Goal: Task Accomplishment & Management: Use online tool/utility

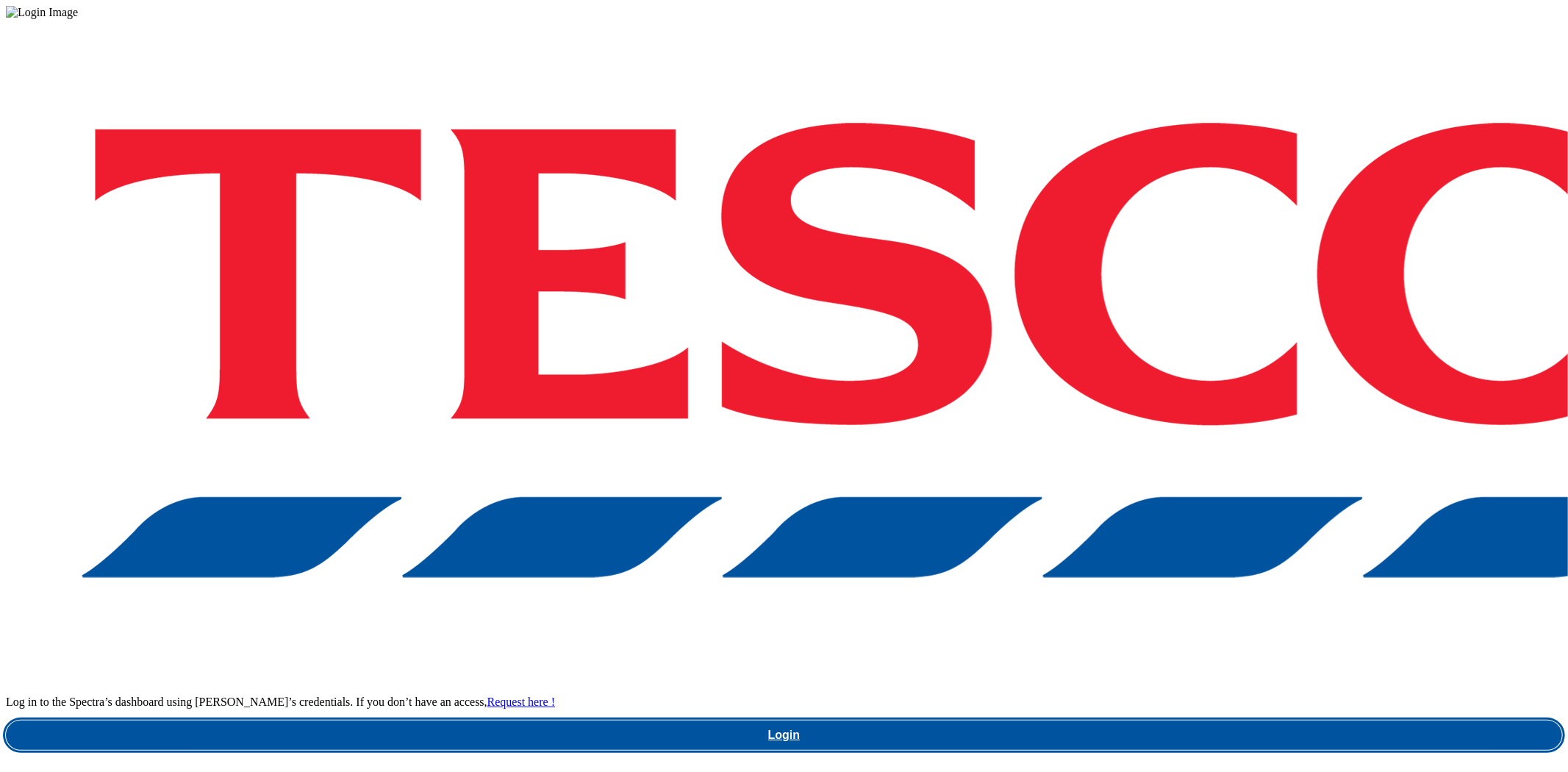
click at [1121, 720] on link "Login" at bounding box center [784, 735] width 1556 height 30
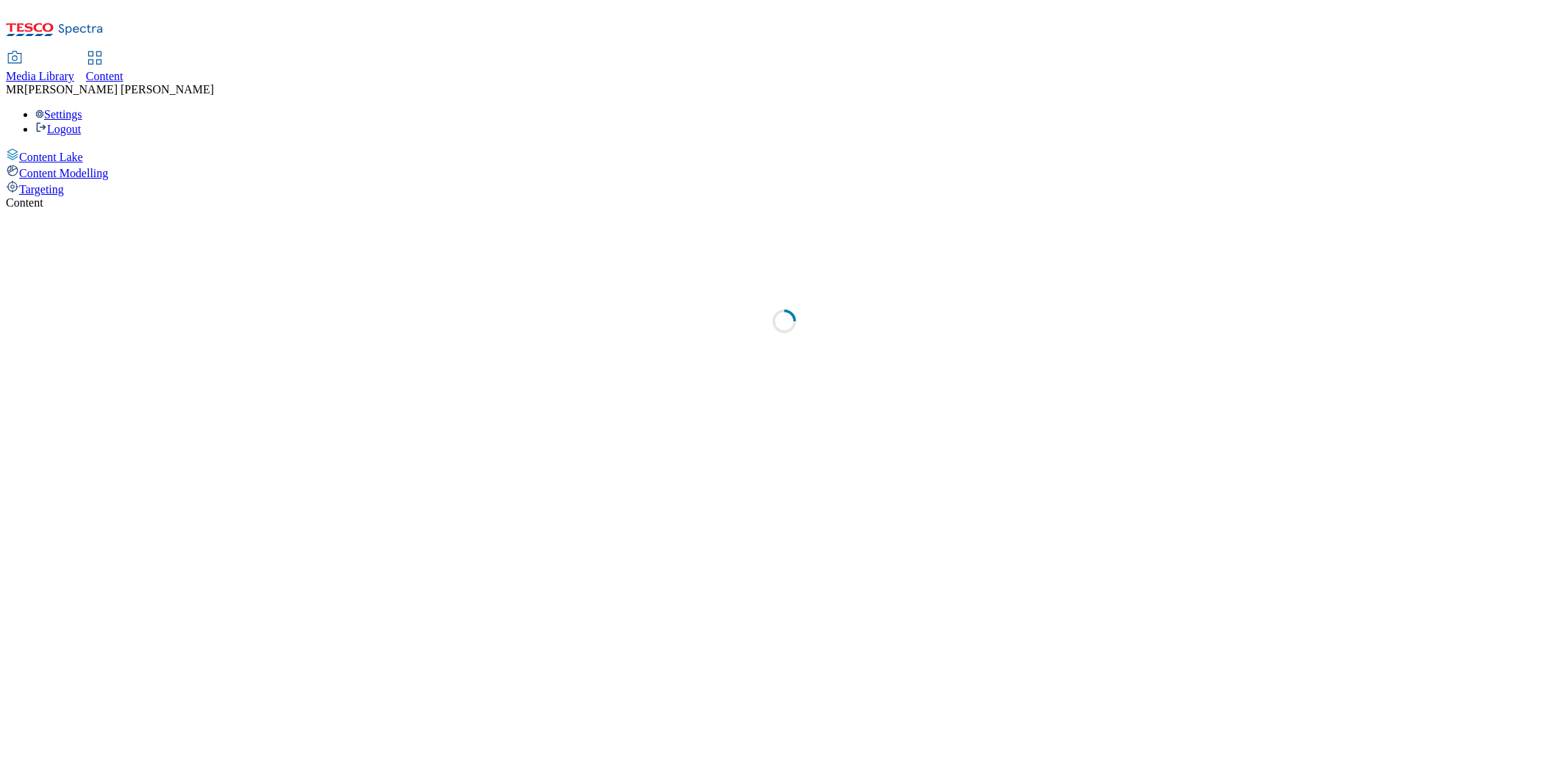
select select "ghs-[GEOGRAPHIC_DATA]"
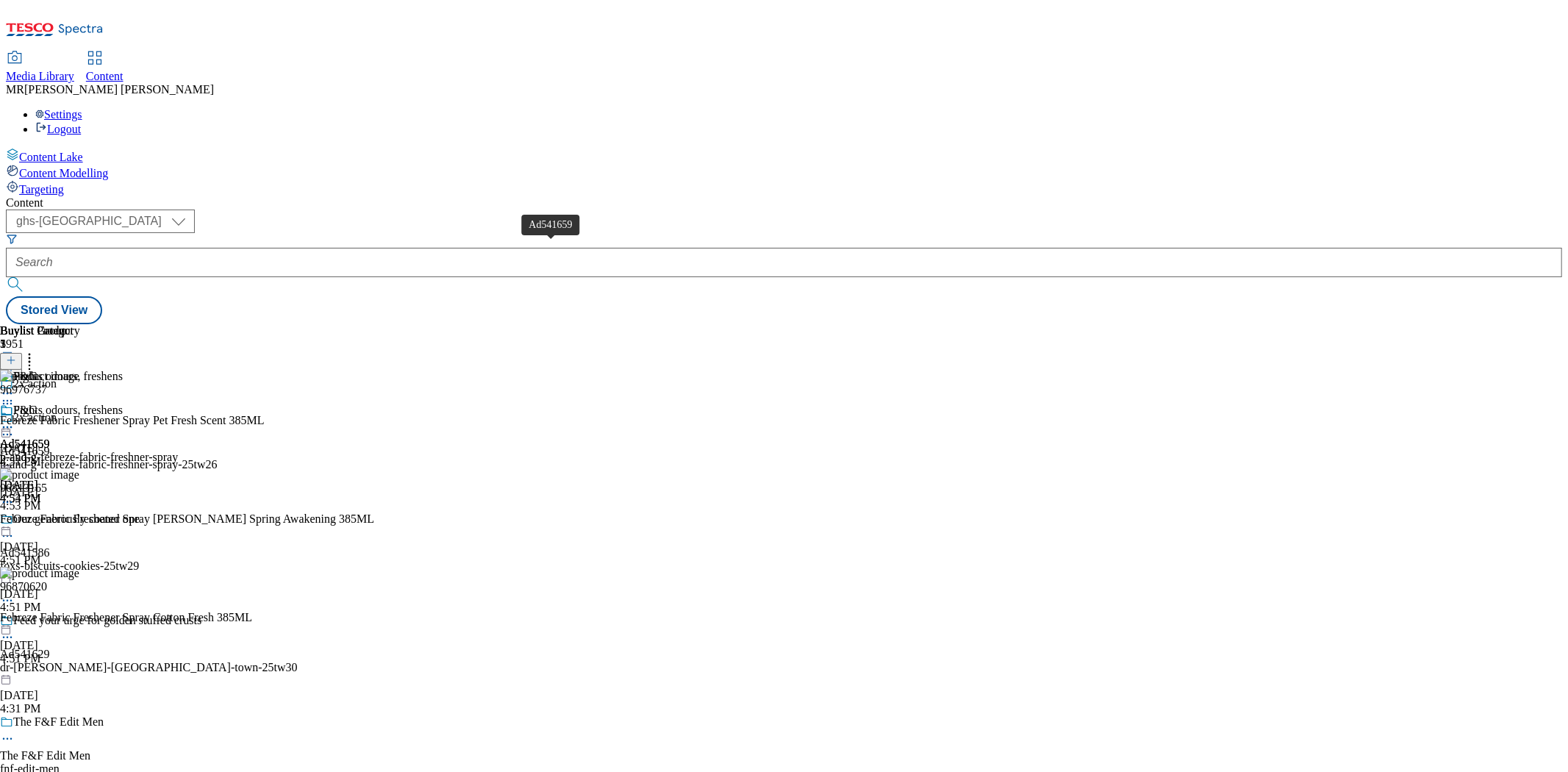
click at [50, 437] on div "Ad541659" at bounding box center [25, 444] width 50 height 13
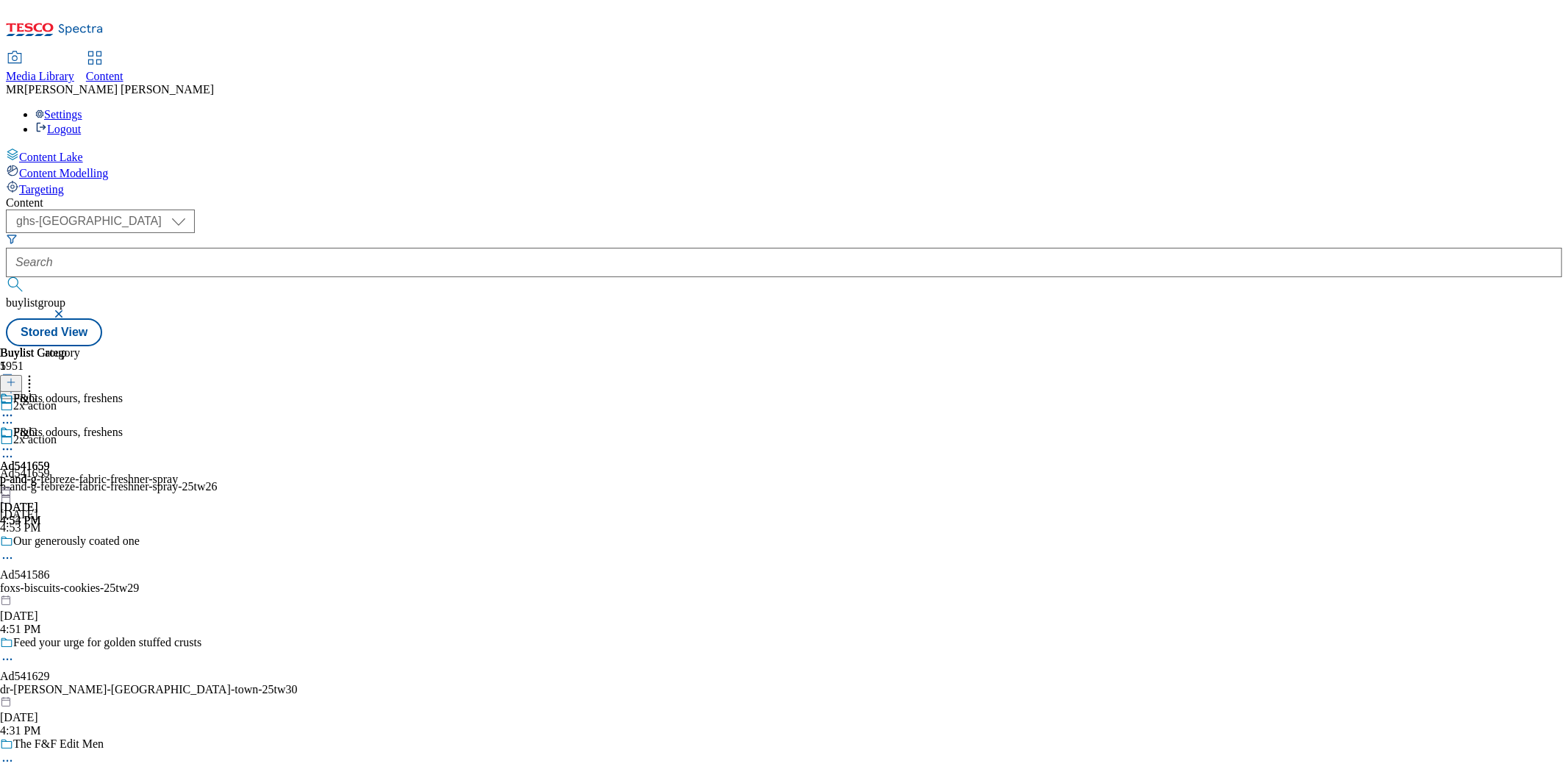
click at [123, 426] on div "Fights odours, freshens Ad541659 p-and-g Aug 13, 2025 4:53 PM" at bounding box center [61, 476] width 123 height 101
click at [15, 441] on icon at bounding box center [7, 449] width 15 height 15
click at [123, 539] on li "Preview" at bounding box center [76, 547] width 93 height 17
click at [123, 426] on div "Fights odours, freshens" at bounding box center [61, 443] width 123 height 34
click at [15, 441] on icon at bounding box center [7, 449] width 15 height 15
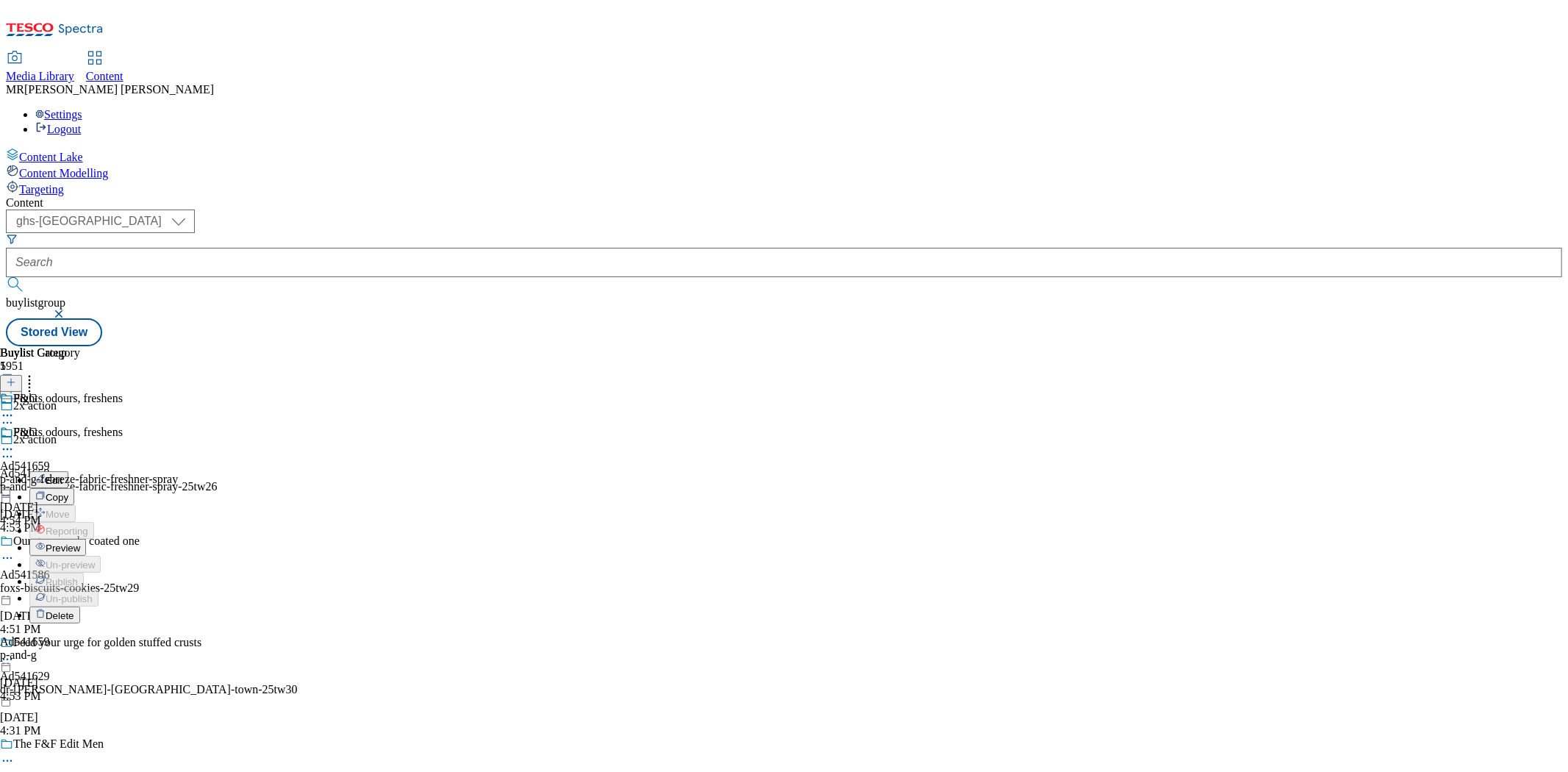
click at [80, 542] on span "Preview" at bounding box center [63, 548] width 35 height 11
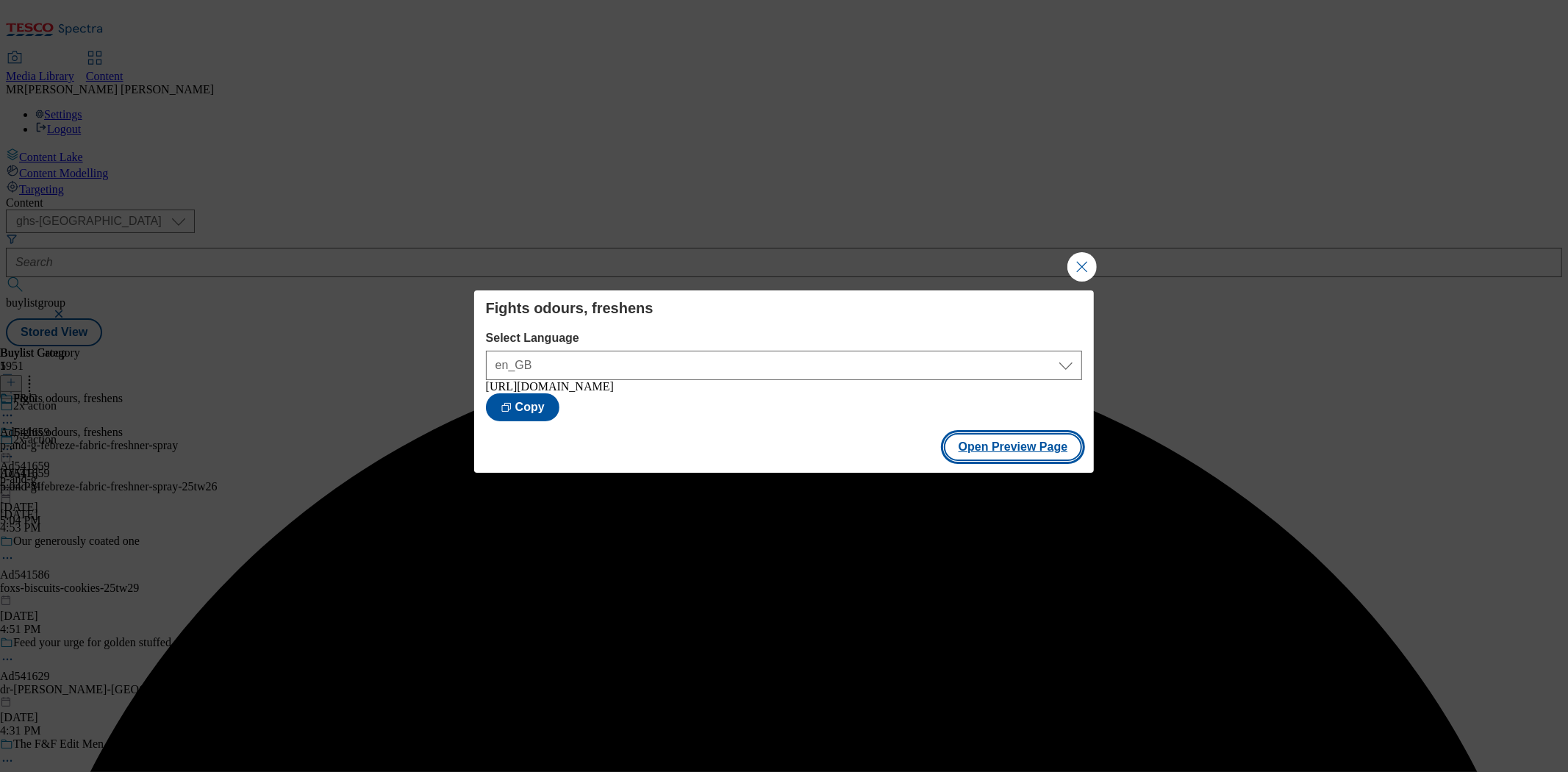
click at [1016, 449] on button "Open Preview Page" at bounding box center [1014, 447] width 139 height 28
click at [1069, 259] on button "Close Modal" at bounding box center [1082, 267] width 30 height 30
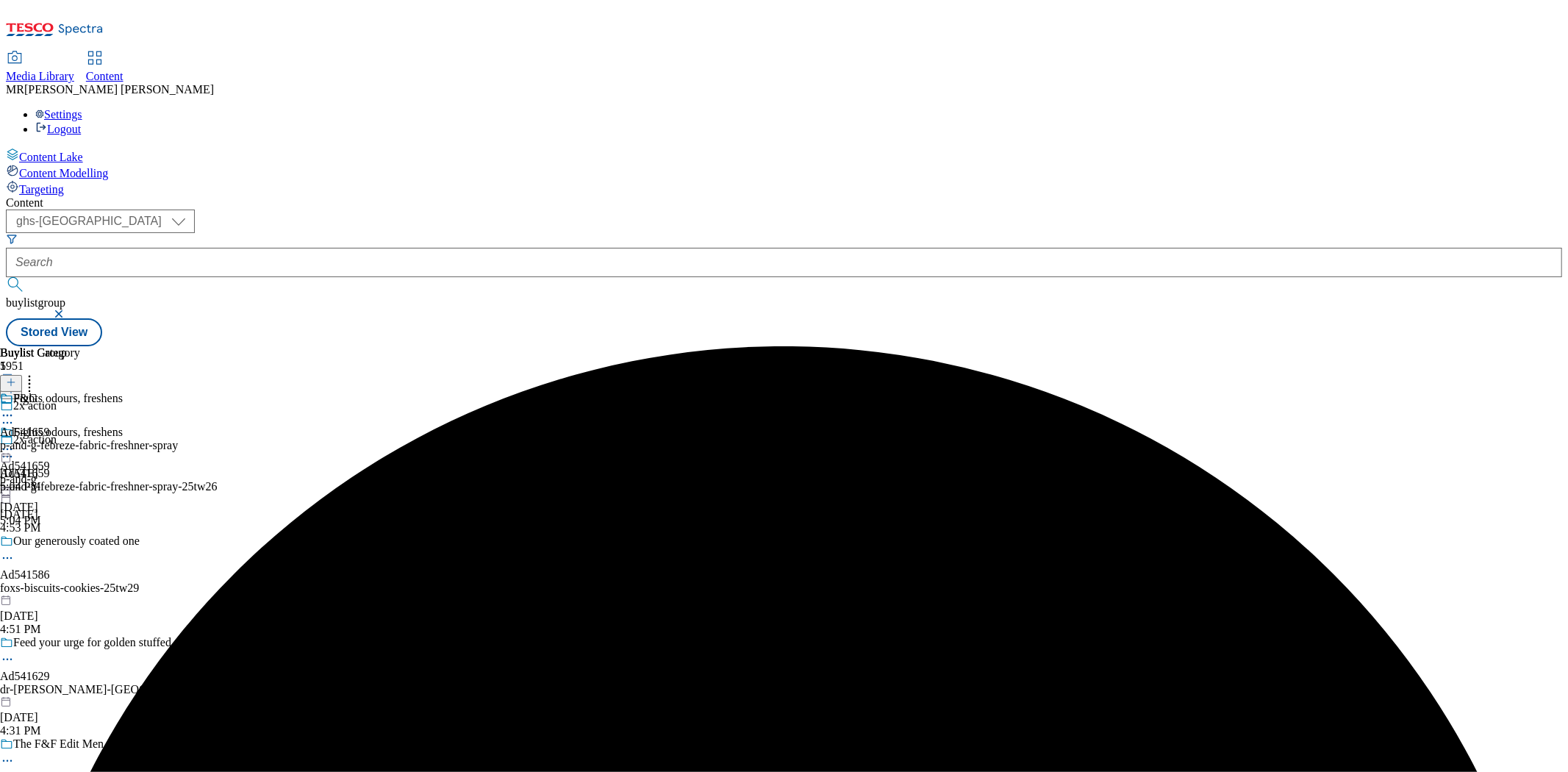
click at [15, 441] on icon at bounding box center [7, 449] width 15 height 15
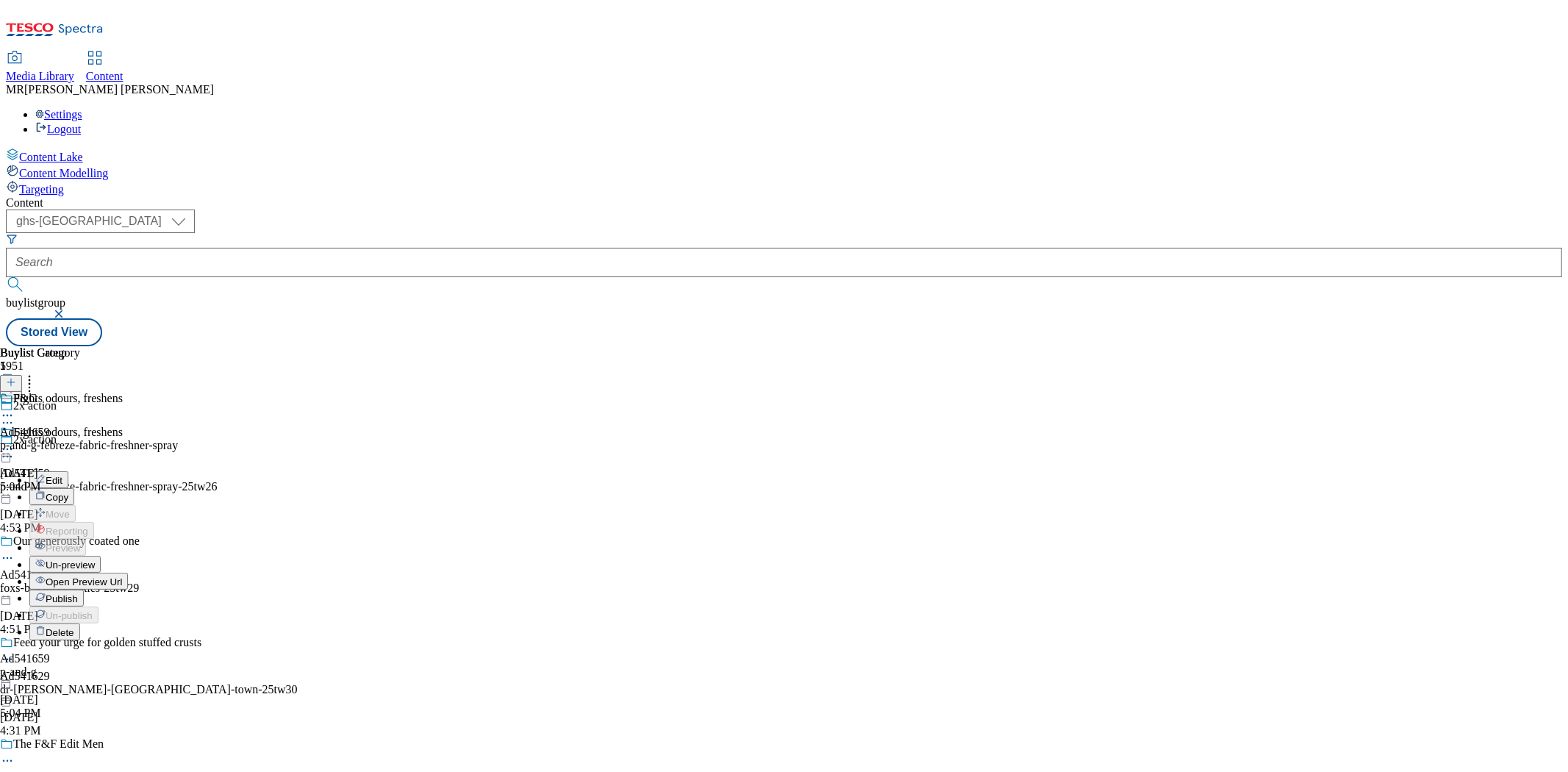
click at [78, 593] on span "Publish" at bounding box center [62, 599] width 32 height 11
